Goal: Contribute content: Contribute content

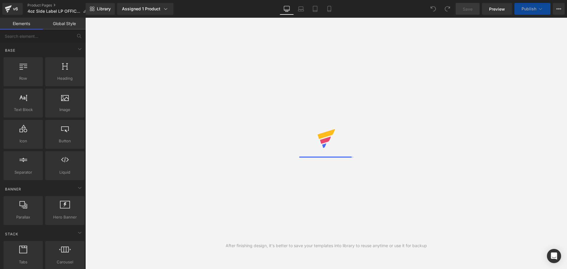
click at [330, 11] on icon at bounding box center [328, 11] width 3 height 0
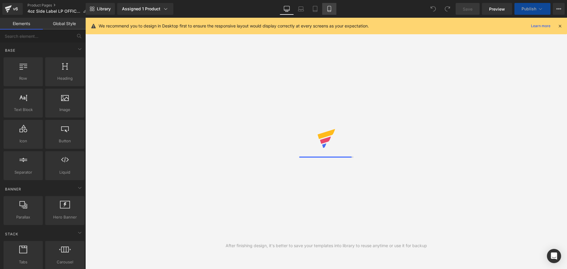
click at [331, 5] on link "Mobile" at bounding box center [329, 9] width 14 height 12
click at [332, 13] on link "Mobile" at bounding box center [329, 9] width 14 height 12
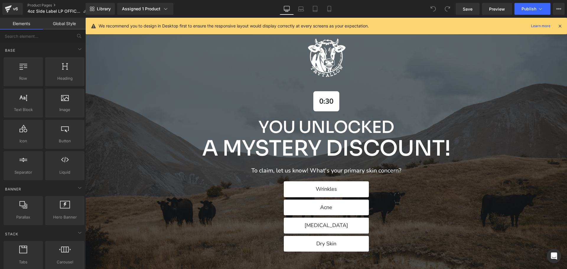
scroll to position [30, 0]
click at [559, 28] on icon at bounding box center [559, 25] width 5 height 5
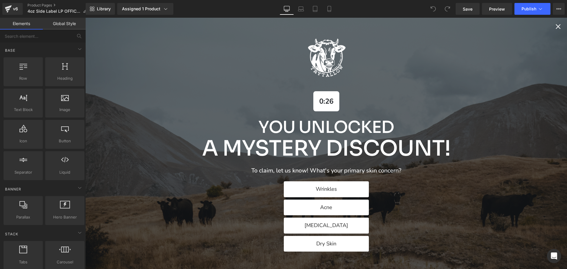
click at [554, 28] on icon "Close popup" at bounding box center [558, 26] width 8 height 8
click at [555, 26] on icon "Close popup" at bounding box center [557, 26] width 5 height 5
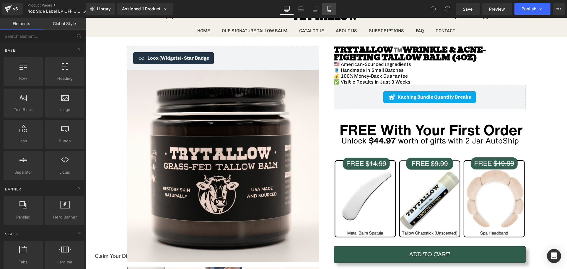
drag, startPoint x: 332, startPoint y: 6, endPoint x: 33, endPoint y: 31, distance: 299.9
click at [332, 6] on link "Mobile" at bounding box center [329, 9] width 14 height 12
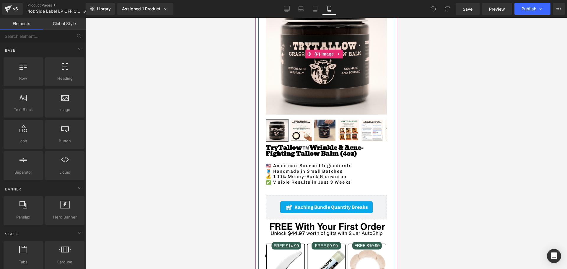
scroll to position [177, 0]
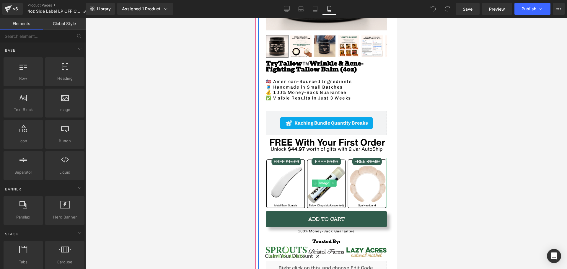
click at [325, 179] on span "Image" at bounding box center [323, 182] width 12 height 7
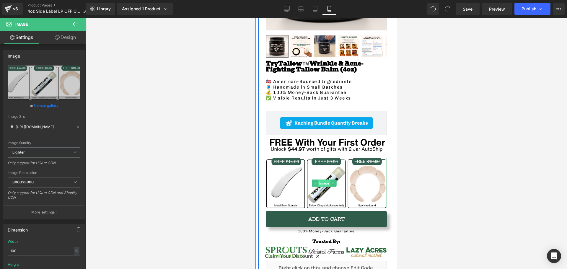
click at [328, 180] on span "Image" at bounding box center [323, 183] width 12 height 7
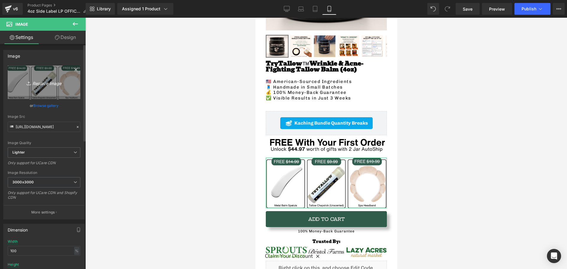
click at [49, 85] on icon "Replace Image" at bounding box center [43, 82] width 47 height 7
type input "C:\fakepath\FREE $14.99 (7).png"
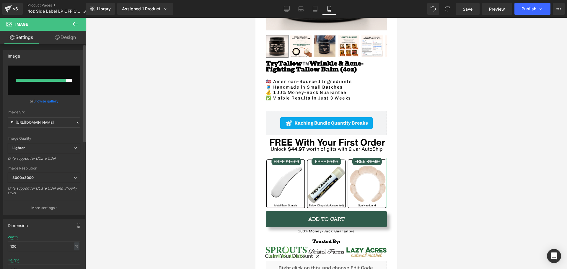
click at [37, 100] on link "Browse gallery" at bounding box center [45, 101] width 25 height 10
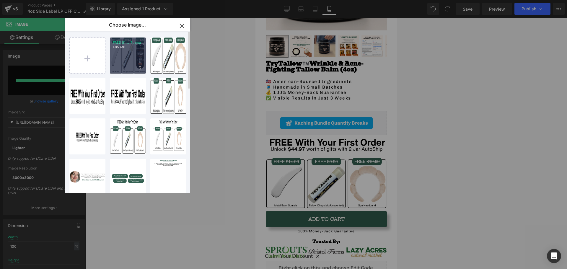
click at [141, 56] on div "FREE $1..._7_.png 1.85 MB" at bounding box center [128, 55] width 36 height 36
type input "https://ucarecdn.com/8e5ba173-9d10-4fc5-b270-687ad69534b2/-/format/auto/-/previ…"
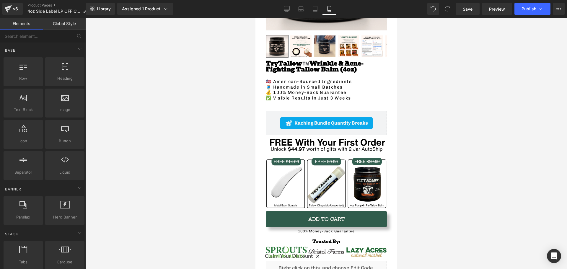
click at [199, 142] on div at bounding box center [325, 143] width 481 height 251
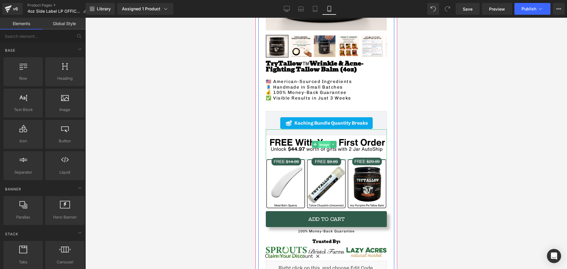
click at [321, 141] on span "Image" at bounding box center [323, 144] width 12 height 7
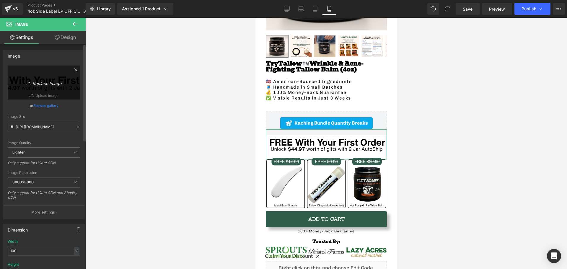
click at [43, 96] on link "Replace Image" at bounding box center [44, 83] width 73 height 34
type input "C:\fakepath\FREE $14.99 (8).png"
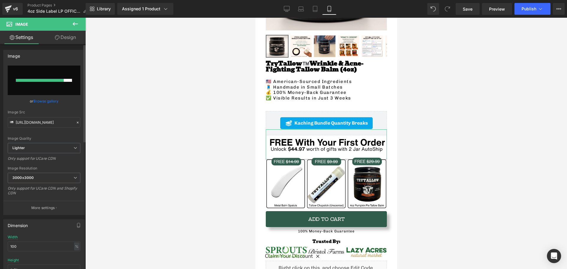
click at [36, 102] on link "Browse gallery" at bounding box center [45, 101] width 25 height 10
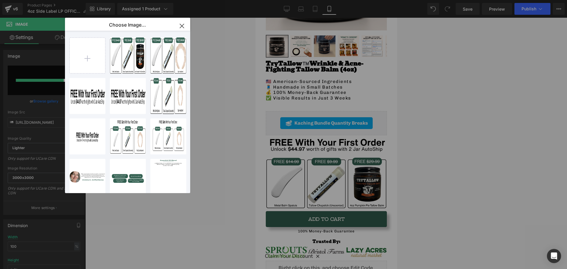
click at [182, 25] on icon "button" at bounding box center [181, 25] width 9 height 9
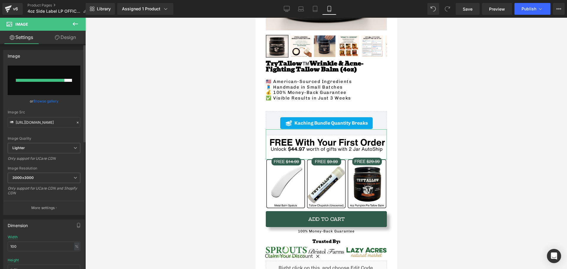
click at [42, 99] on link "Browse gallery" at bounding box center [45, 101] width 25 height 10
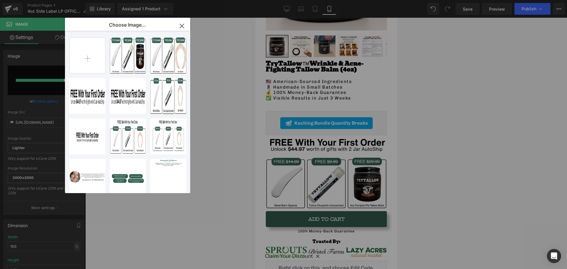
click at [182, 26] on icon "button" at bounding box center [182, 26] width 4 height 4
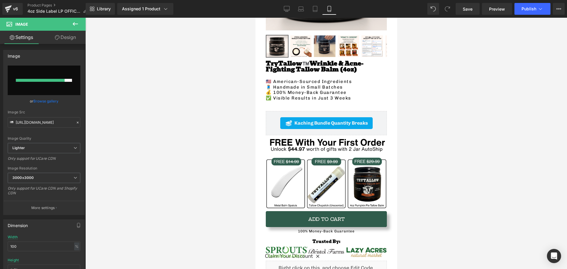
click at [137, 120] on div at bounding box center [325, 143] width 481 height 251
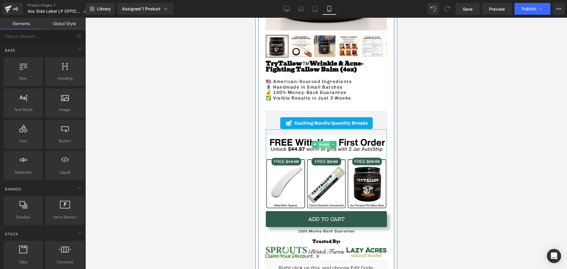
click at [290, 135] on img at bounding box center [325, 144] width 121 height 30
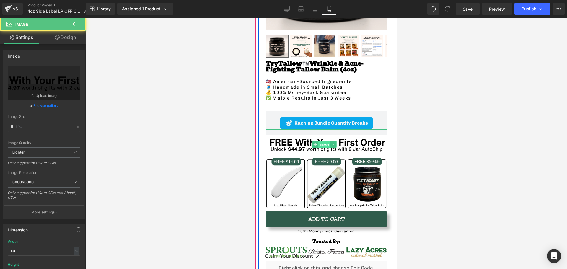
type input "[URL][DOMAIN_NAME]"
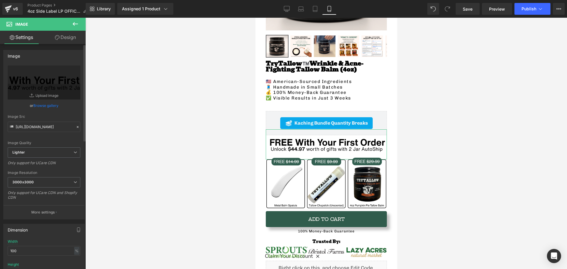
click at [45, 105] on link "Browse gallery" at bounding box center [45, 105] width 25 height 10
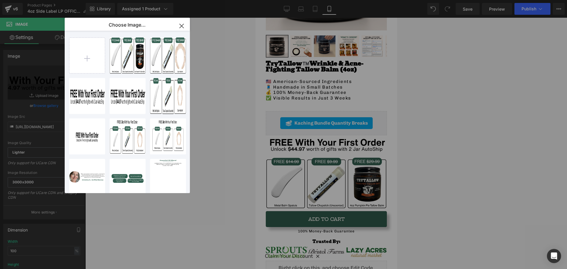
click at [160, 31] on div "Choose Image..." at bounding box center [127, 25] width 125 height 15
click at [188, 27] on button "button" at bounding box center [181, 26] width 17 height 17
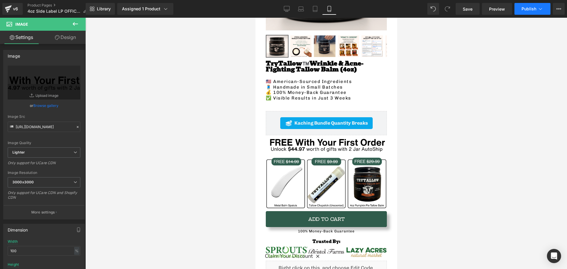
click at [534, 12] on button "Publish" at bounding box center [532, 9] width 36 height 12
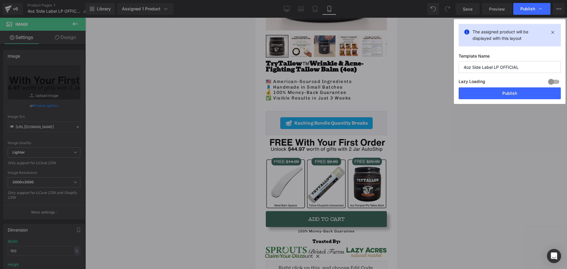
click at [502, 85] on div "Lazy Loading Build Upgrade plan to unlock" at bounding box center [509, 83] width 102 height 10
click at [487, 94] on button "Publish" at bounding box center [509, 93] width 102 height 12
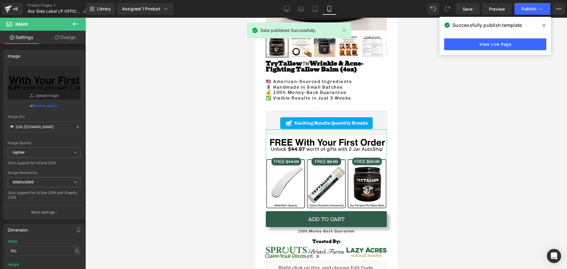
click at [43, 109] on link "Browse gallery" at bounding box center [45, 105] width 25 height 10
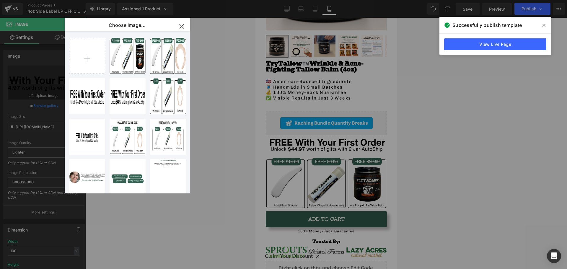
click at [186, 28] on button "button" at bounding box center [181, 26] width 17 height 17
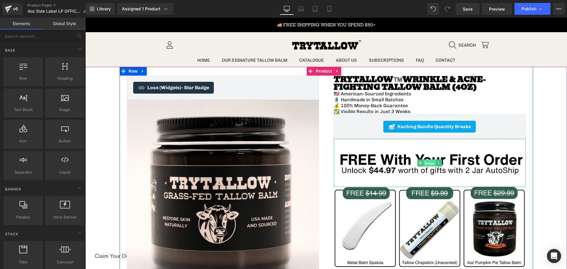
click at [428, 161] on span "Image" at bounding box center [429, 163] width 12 height 7
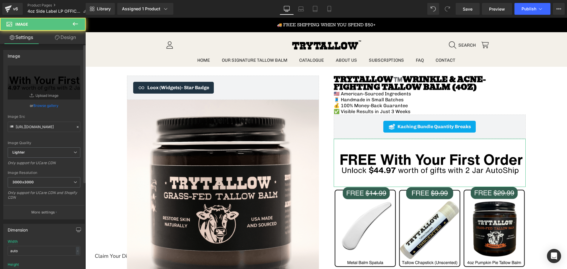
click at [43, 102] on link "Browse gallery" at bounding box center [45, 105] width 25 height 10
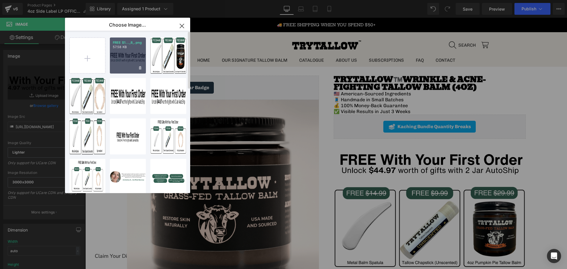
click at [115, 55] on div "FREE $1..._8_.png 57.58 KB" at bounding box center [128, 55] width 36 height 36
type input "[URL][DOMAIN_NAME]"
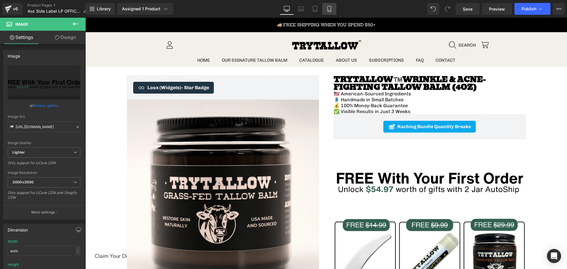
drag, startPoint x: 326, startPoint y: 6, endPoint x: 60, endPoint y: 27, distance: 266.6
click at [326, 6] on icon at bounding box center [329, 9] width 6 height 6
type input "100"
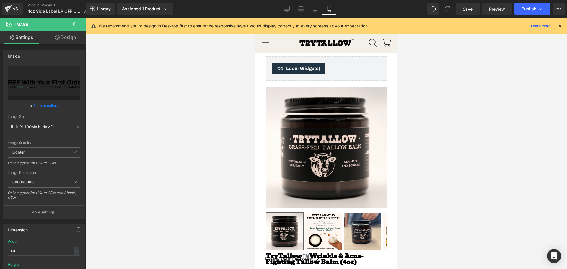
scroll to position [215, 0]
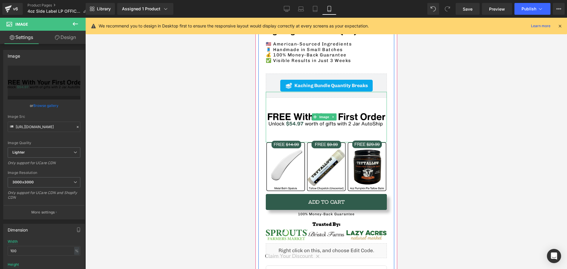
click at [286, 114] on img at bounding box center [325, 117] width 121 height 50
click at [286, 115] on img at bounding box center [325, 117] width 121 height 50
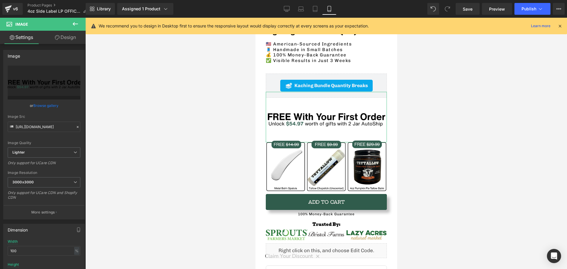
click at [68, 37] on link "Design" at bounding box center [65, 37] width 43 height 13
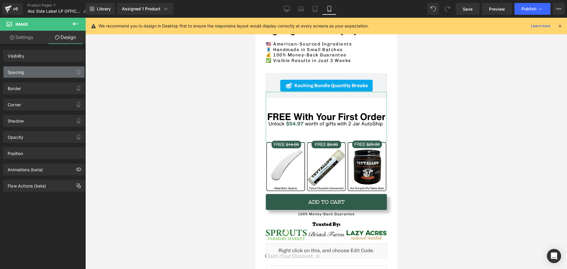
click at [35, 72] on div "Spacing" at bounding box center [44, 71] width 81 height 11
click at [32, 77] on div "Spacing" at bounding box center [44, 71] width 81 height 11
type input "-20"
type input "0"
type input "10"
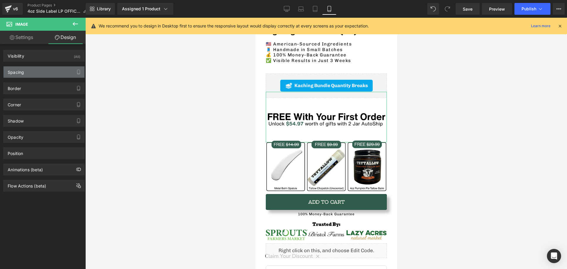
type input "0"
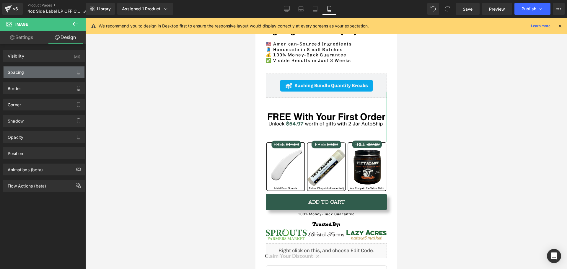
drag, startPoint x: 37, startPoint y: 83, endPoint x: 37, endPoint y: 77, distance: 5.3
click at [37, 77] on div "Visibility (All) 0|0|0|0 1 Show on Desktop 1 Show on Laptop 1 Show on Tablet 1 …" at bounding box center [44, 118] width 88 height 148
click at [36, 76] on div "Spacing" at bounding box center [44, 71] width 81 height 11
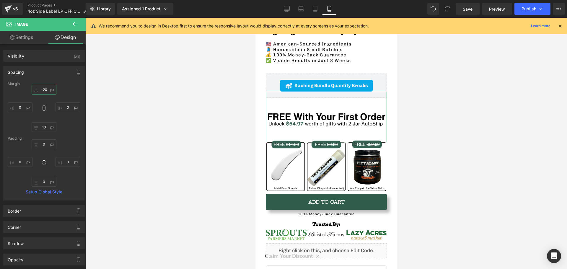
click at [44, 93] on input "-20" at bounding box center [44, 90] width 25 height 10
click at [43, 89] on input "-20" at bounding box center [44, 90] width 25 height 10
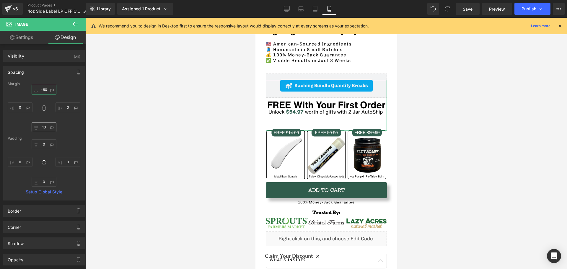
type input "-60"
click at [43, 126] on input "10" at bounding box center [44, 127] width 25 height 10
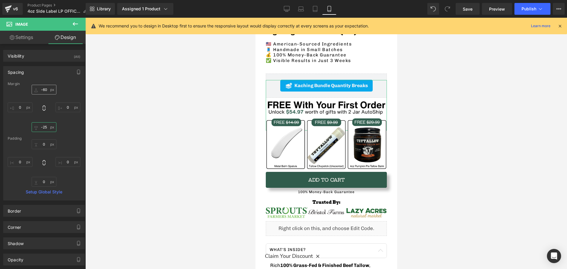
type input "-25"
click at [44, 89] on input "-60" at bounding box center [44, 90] width 25 height 10
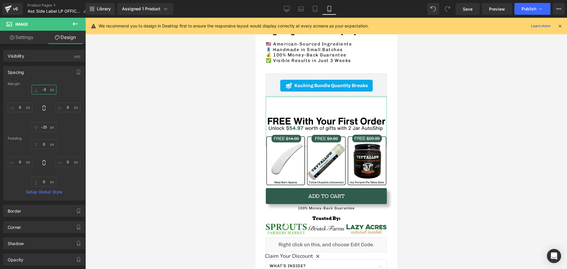
type input "-55"
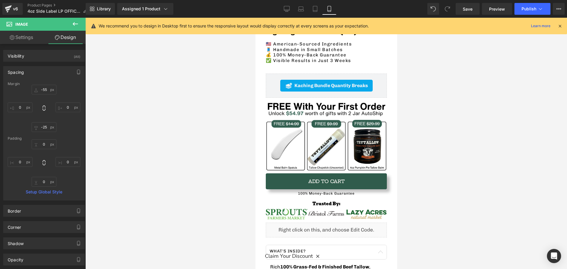
click at [140, 107] on div at bounding box center [325, 143] width 481 height 251
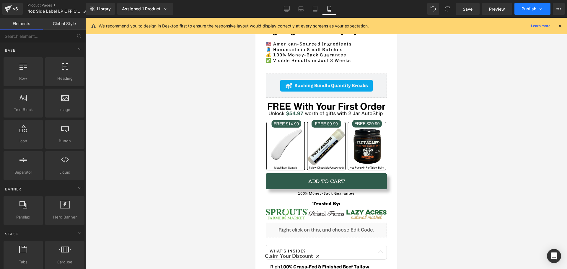
click at [522, 11] on span "Publish" at bounding box center [528, 8] width 15 height 5
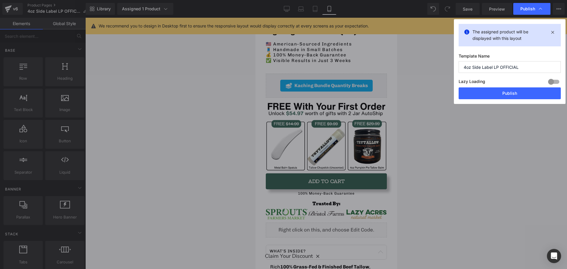
click at [510, 93] on button "Publish" at bounding box center [509, 93] width 102 height 12
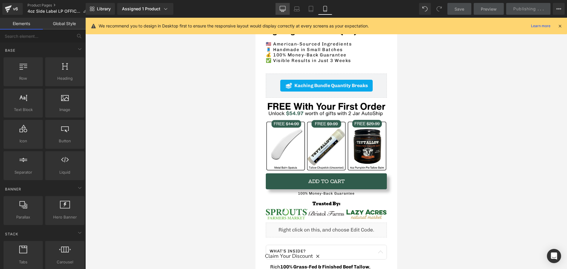
click at [283, 9] on icon at bounding box center [282, 9] width 6 height 6
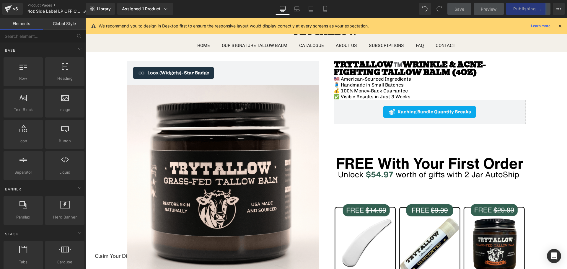
scroll to position [30, 0]
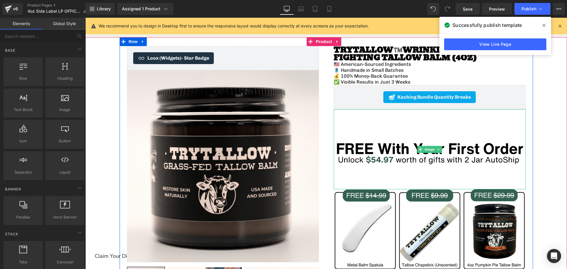
drag, startPoint x: 418, startPoint y: 154, endPoint x: 188, endPoint y: 114, distance: 233.4
click at [418, 154] on img at bounding box center [429, 149] width 192 height 80
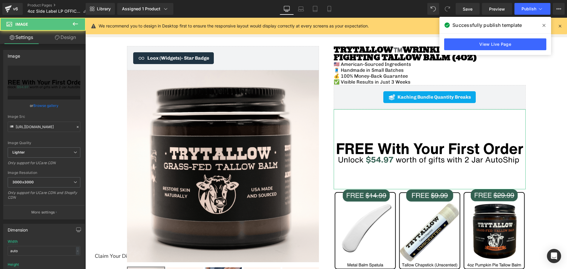
drag, startPoint x: 65, startPoint y: 42, endPoint x: 40, endPoint y: 70, distance: 37.4
click at [65, 42] on link "Design" at bounding box center [65, 37] width 43 height 13
click at [0, 0] on div "Spacing" at bounding box center [0, 0] width 0 height 0
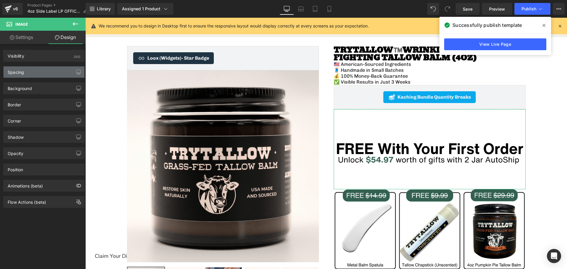
click at [40, 70] on div "Spacing" at bounding box center [44, 71] width 81 height 11
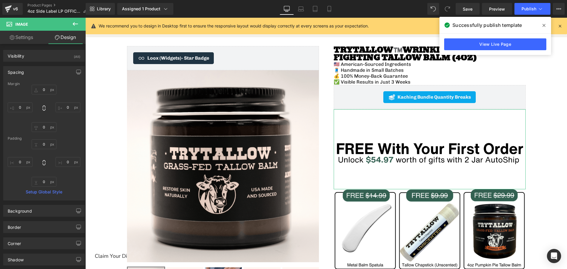
type input "0"
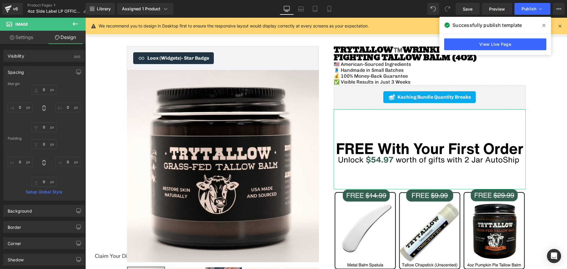
type input "0"
click at [44, 92] on input "0" at bounding box center [44, 90] width 25 height 10
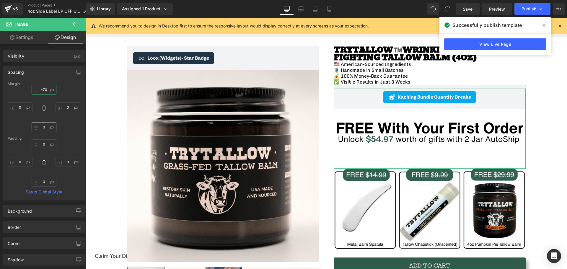
type input "-70"
click at [43, 129] on input "0" at bounding box center [44, 127] width 25 height 10
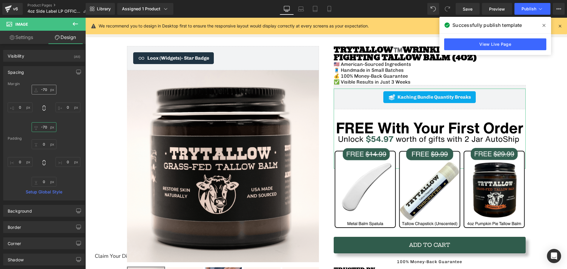
type input "-70"
click at [47, 88] on input "-70" at bounding box center [44, 90] width 25 height 10
click at [45, 89] on input "-70" at bounding box center [44, 90] width 25 height 10
click at [44, 89] on input "-70" at bounding box center [44, 90] width 25 height 10
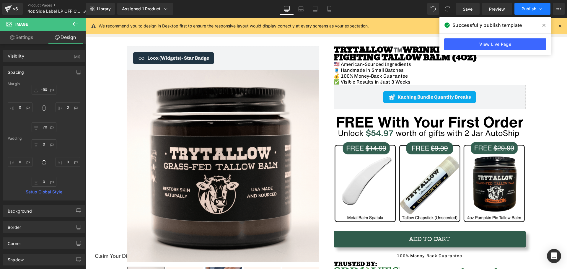
click at [531, 7] on span "Publish" at bounding box center [528, 8] width 15 height 5
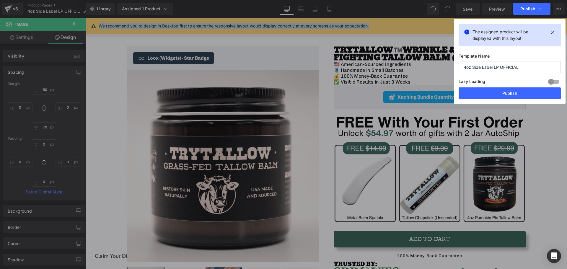
drag, startPoint x: 401, startPoint y: 17, endPoint x: 365, endPoint y: 9, distance: 36.7
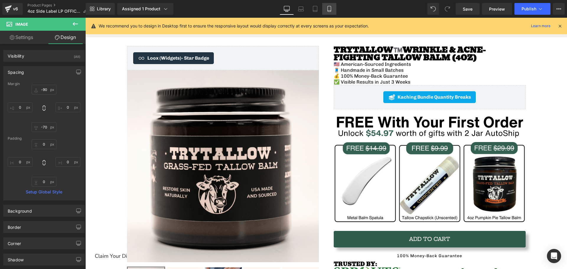
click at [328, 13] on link "Mobile" at bounding box center [329, 9] width 14 height 12
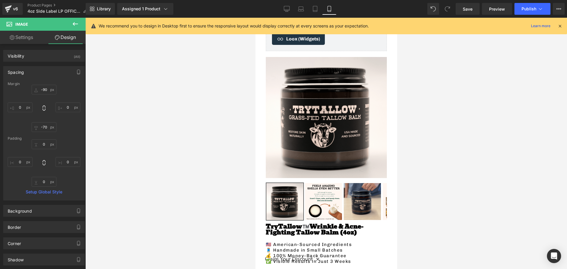
type input "-55"
type input "0"
type input "-25"
type input "0"
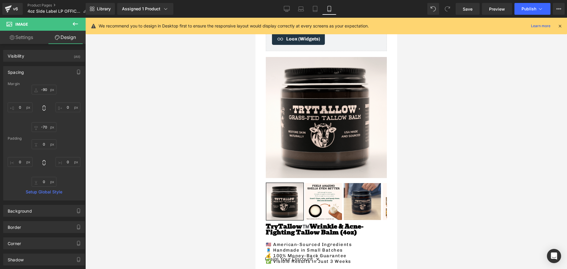
type input "0"
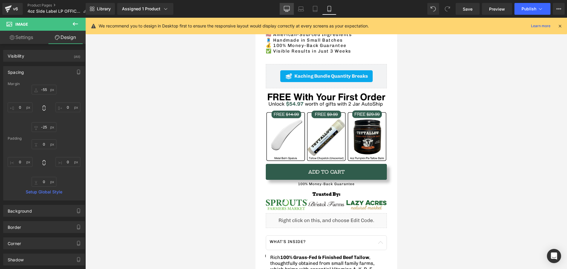
drag, startPoint x: 287, startPoint y: 13, endPoint x: 224, endPoint y: 41, distance: 69.5
click at [287, 13] on link "Desktop" at bounding box center [286, 9] width 14 height 12
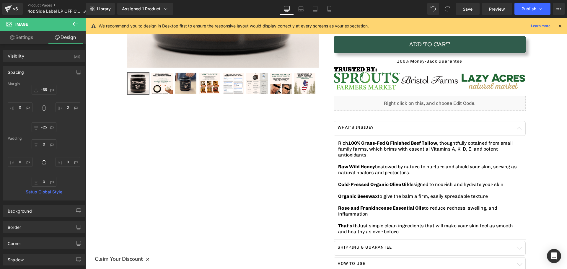
type input "-90"
type input "0"
type input "-70"
type input "0"
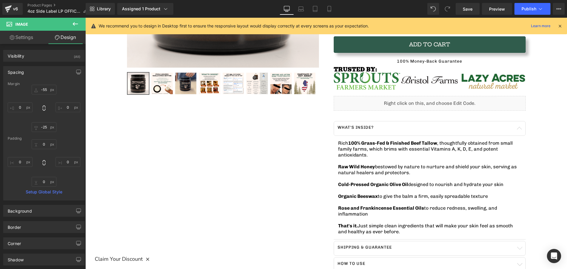
type input "0"
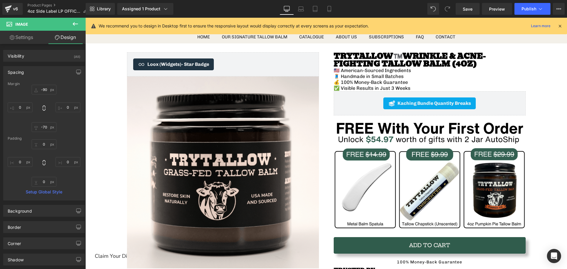
scroll to position [0, 0]
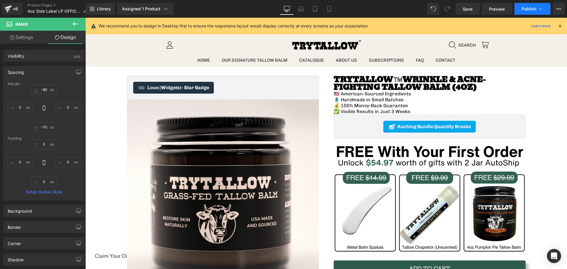
click at [529, 8] on span "Publish" at bounding box center [528, 8] width 15 height 5
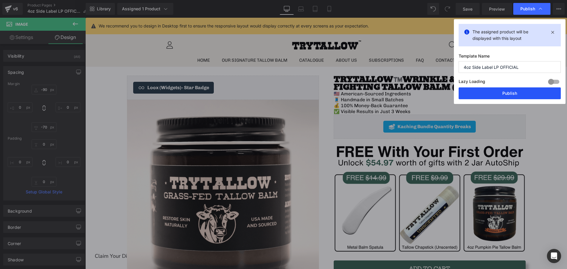
drag, startPoint x: 498, startPoint y: 85, endPoint x: 497, endPoint y: 91, distance: 5.7
click at [498, 85] on div "Lazy Loading Build Upgrade plan to unlock" at bounding box center [509, 83] width 102 height 10
click at [496, 91] on button "Publish" at bounding box center [509, 93] width 102 height 12
